Goal: Check status: Check status

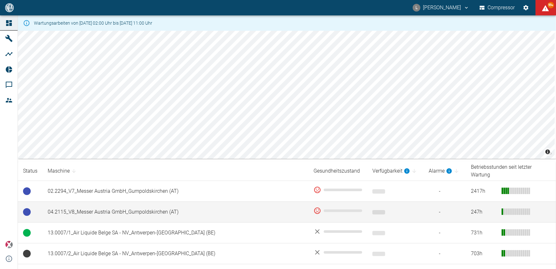
scroll to position [58, 0]
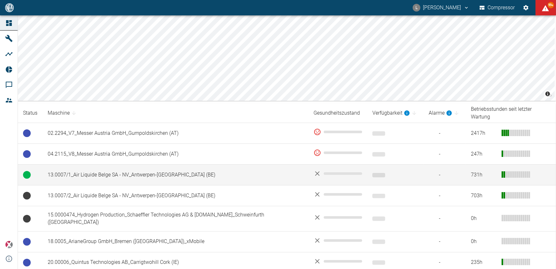
click at [103, 164] on td "13.0007/1_Air Liquide Belge SA - NV_Antwerpen-[GEOGRAPHIC_DATA] (BE)" at bounding box center [176, 174] width 266 height 21
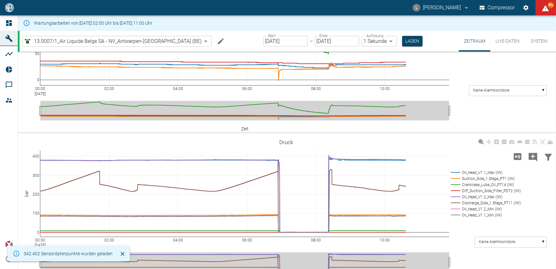
scroll to position [87, 0]
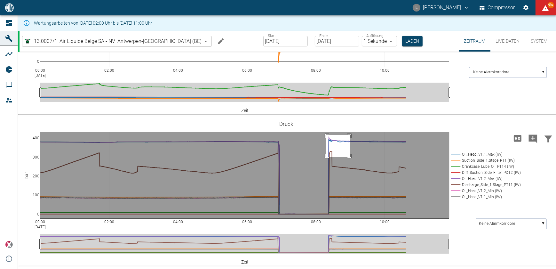
drag, startPoint x: 326, startPoint y: 134, endPoint x: 350, endPoint y: 156, distance: 32.8
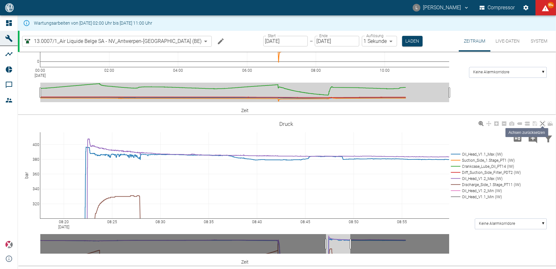
click at [274, 125] on icon at bounding box center [542, 123] width 5 height 5
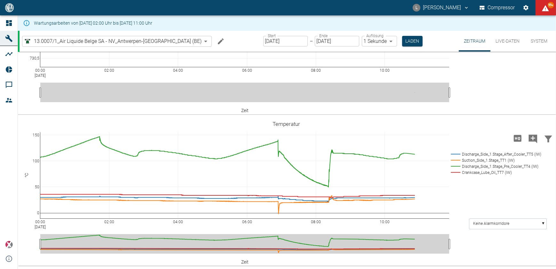
scroll to position [238, 0]
